Goal: Find specific page/section: Find specific page/section

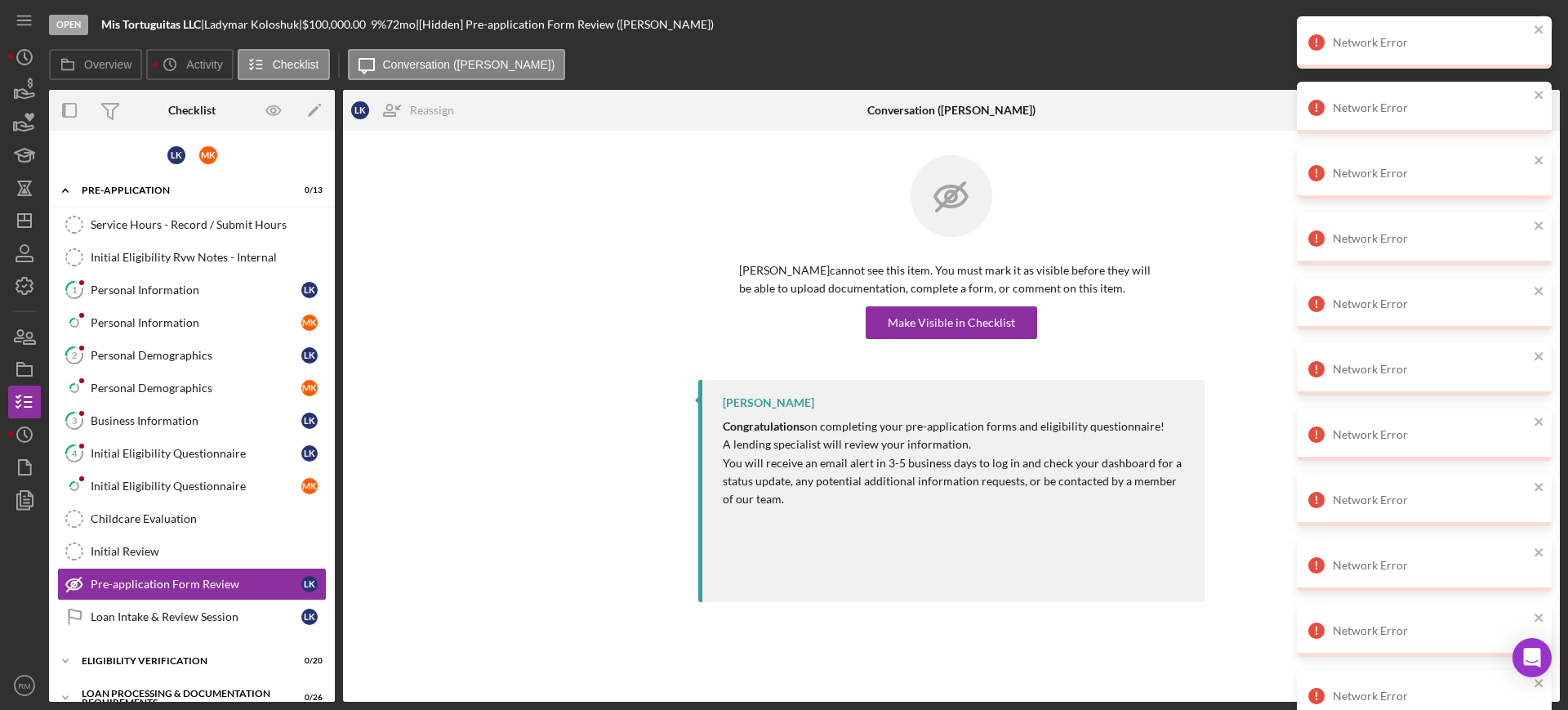
scroll to position [70, 0]
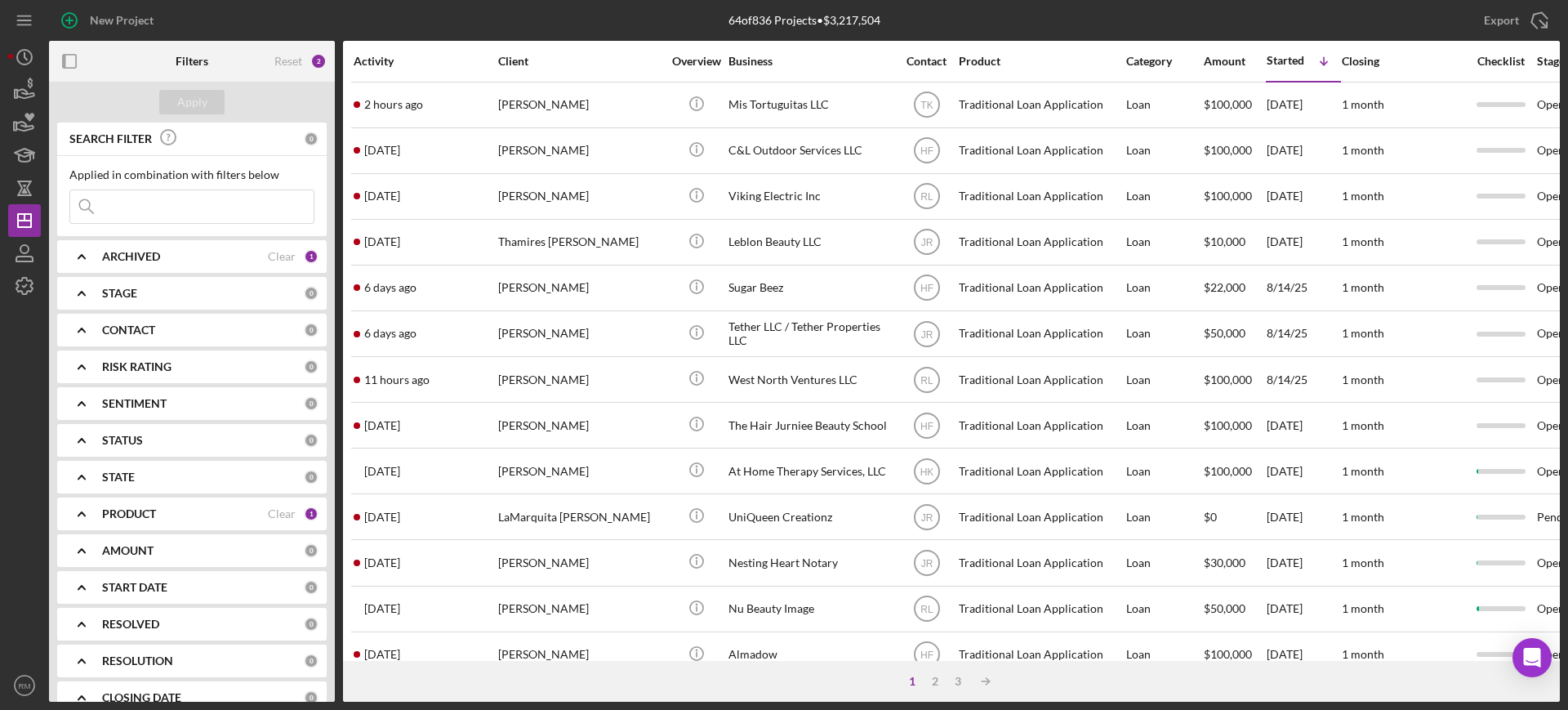
click at [170, 201] on input at bounding box center [191, 207] width 243 height 33
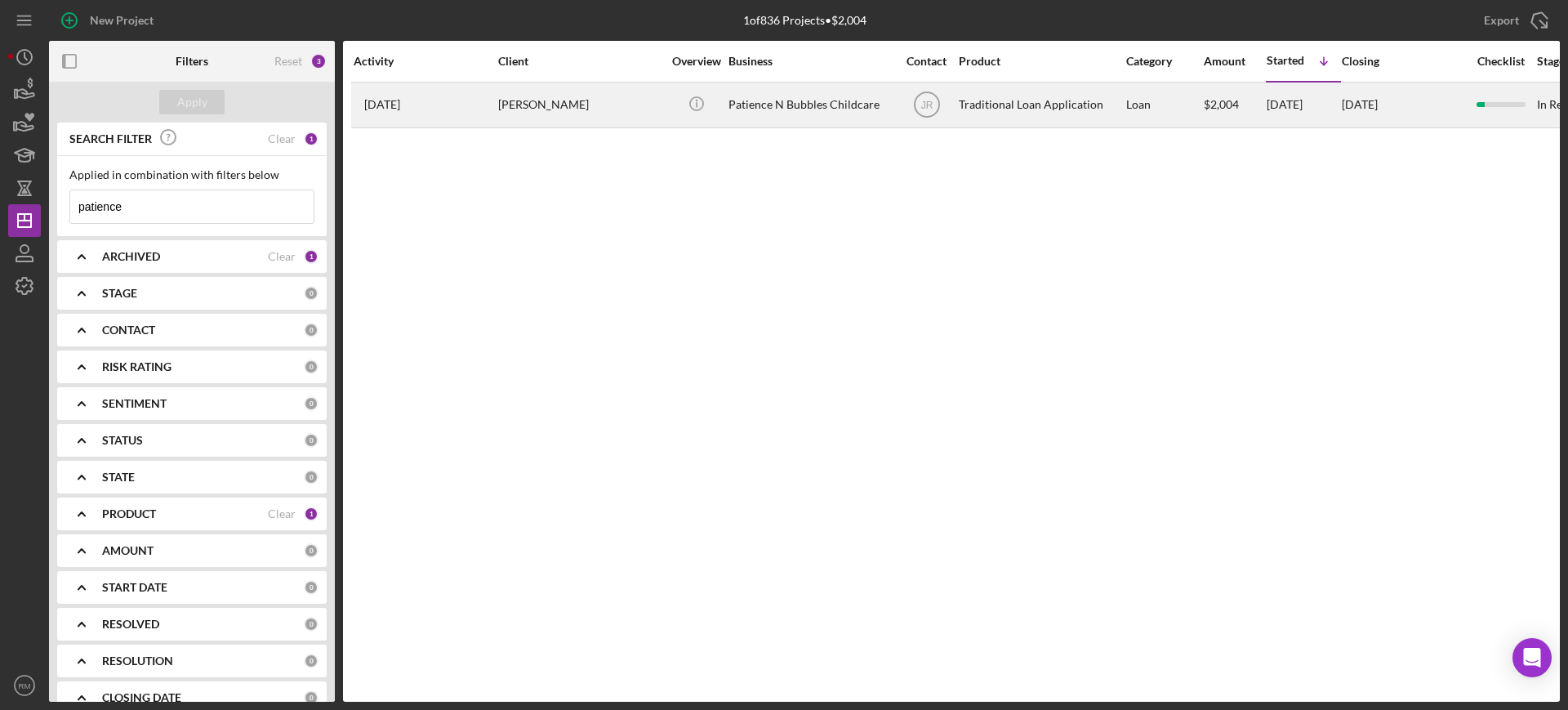
type input "patience"
click at [495, 119] on div "[DATE] [PERSON_NAME]" at bounding box center [424, 104] width 143 height 43
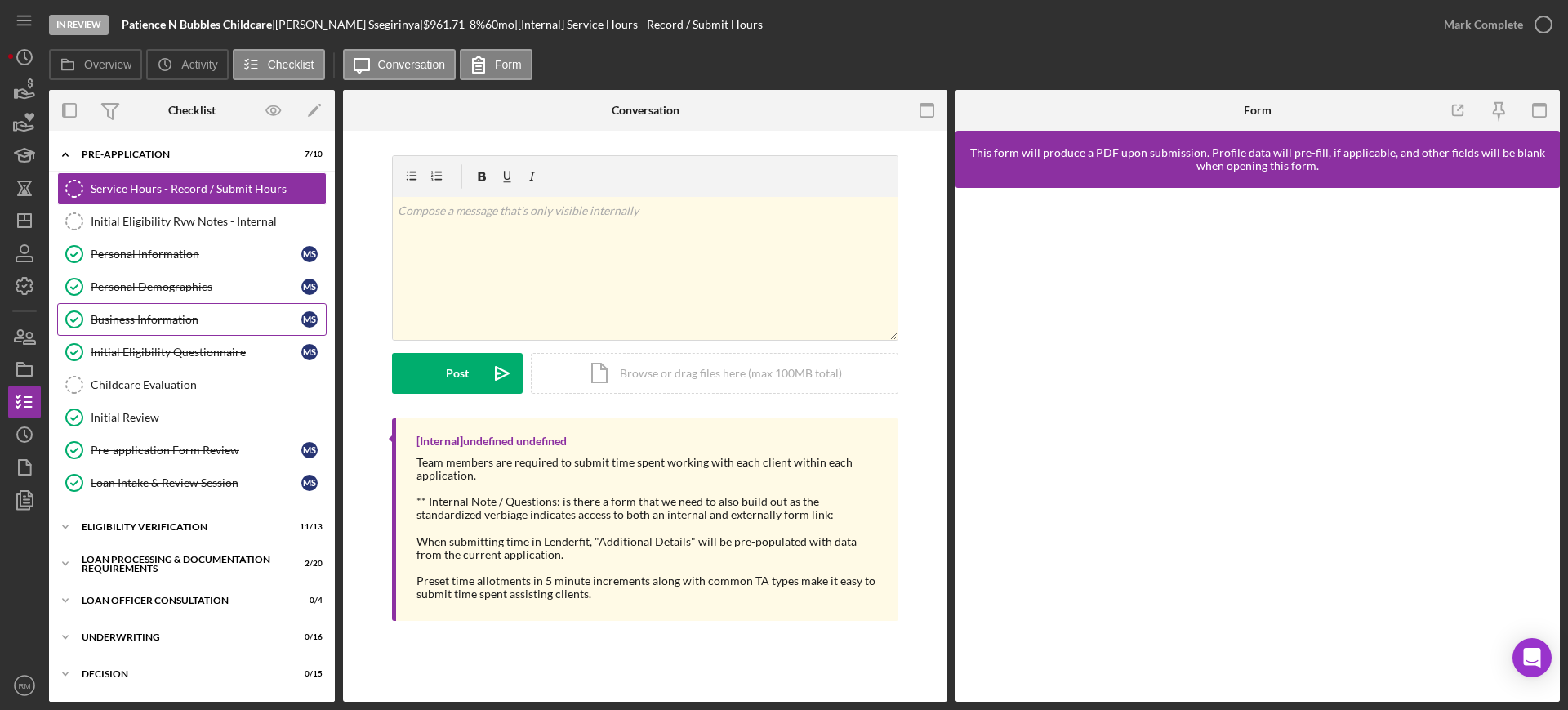
scroll to position [218, 0]
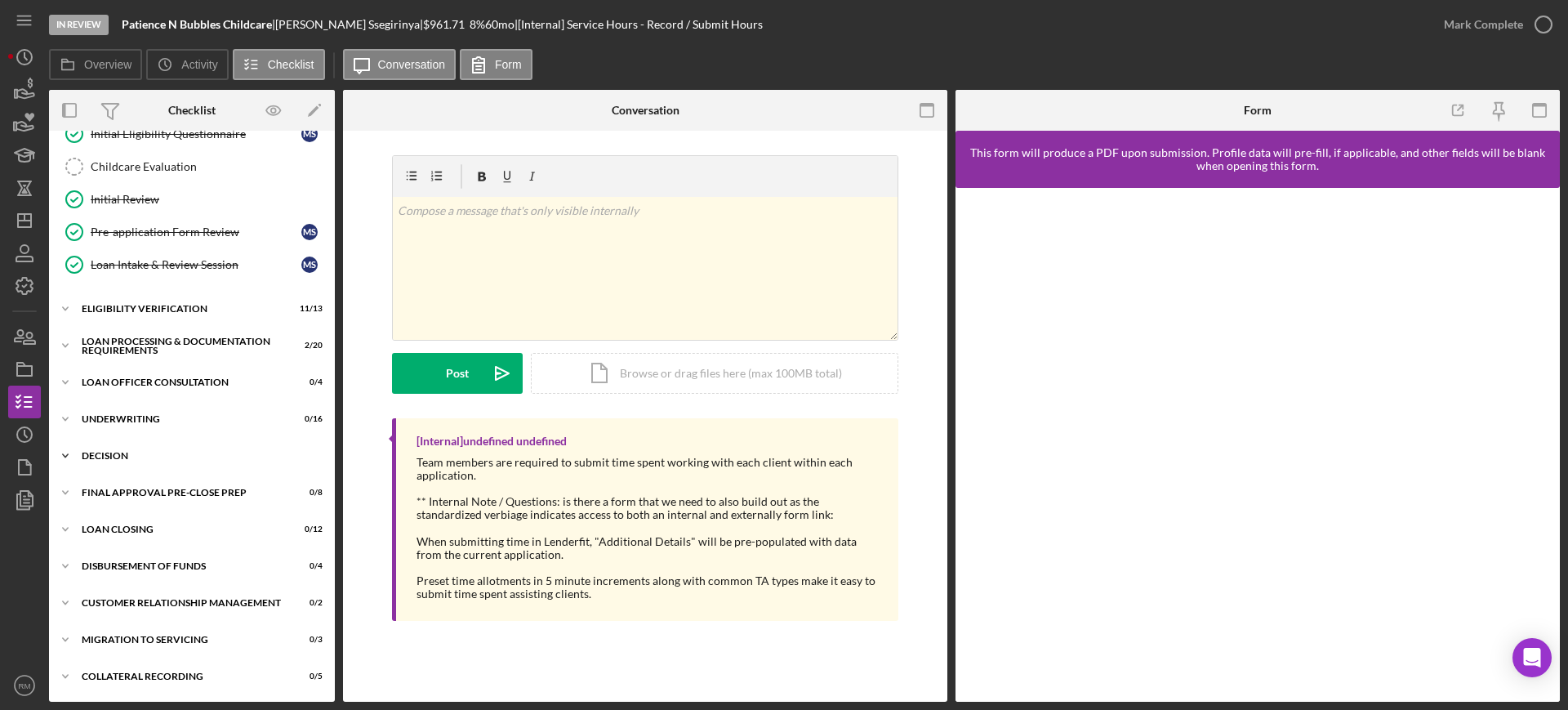
click at [140, 451] on div "Decision" at bounding box center [197, 456] width 233 height 10
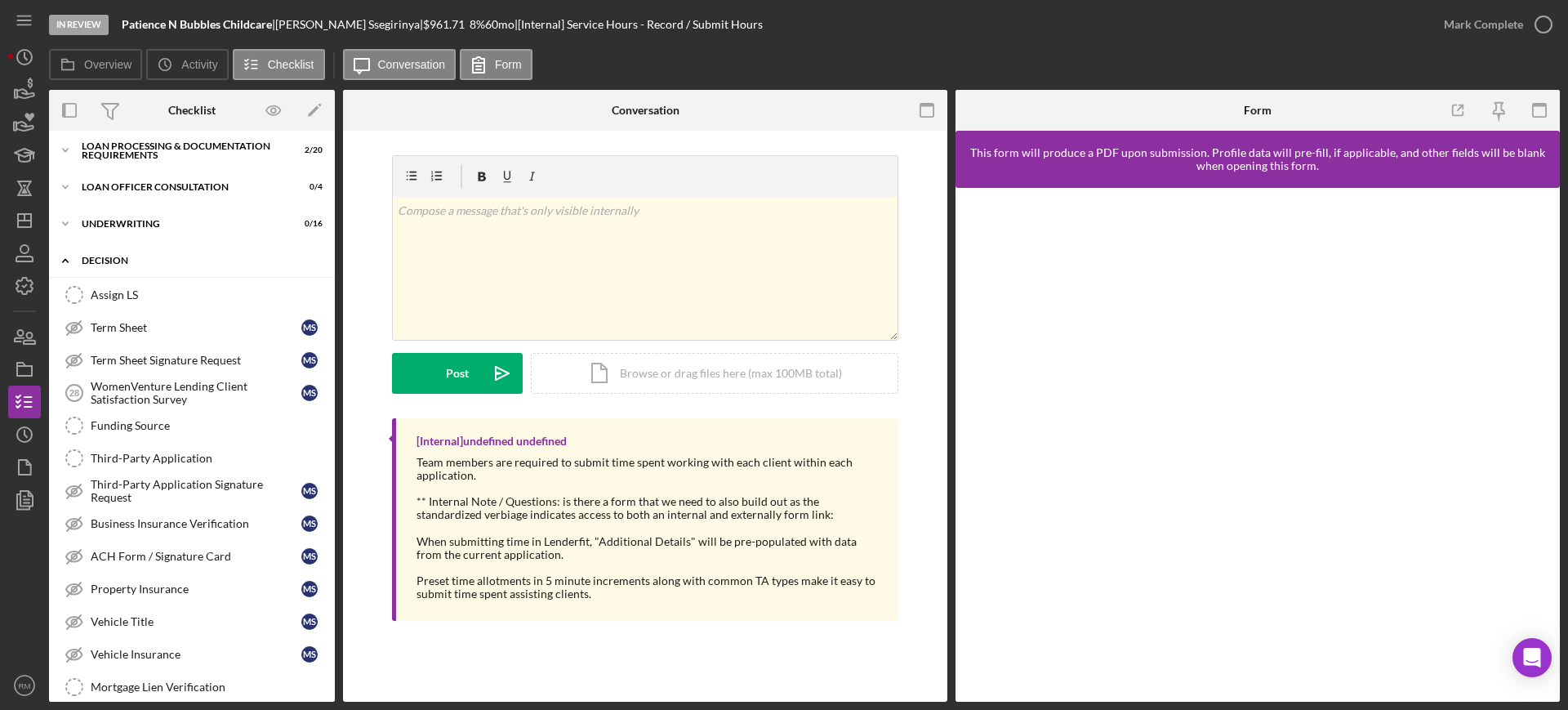
scroll to position [414, 0]
